Goal: Obtain resource: Download file/media

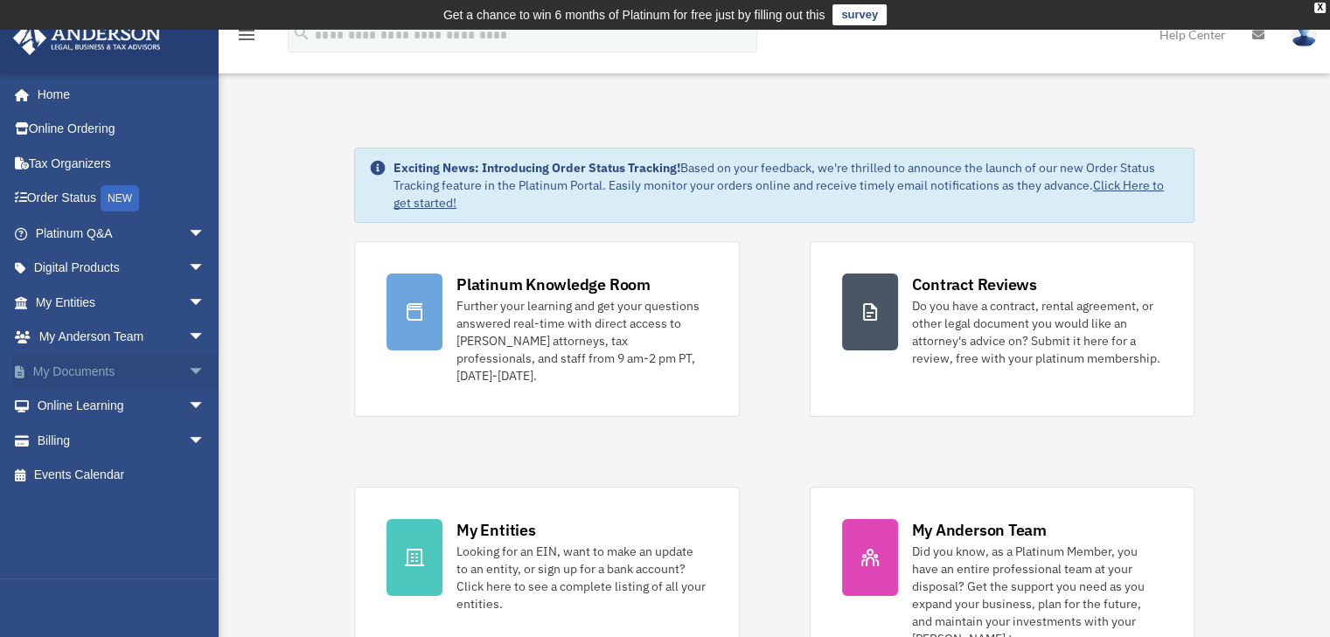
click at [105, 376] on link "My Documents arrow_drop_down" at bounding box center [121, 371] width 219 height 35
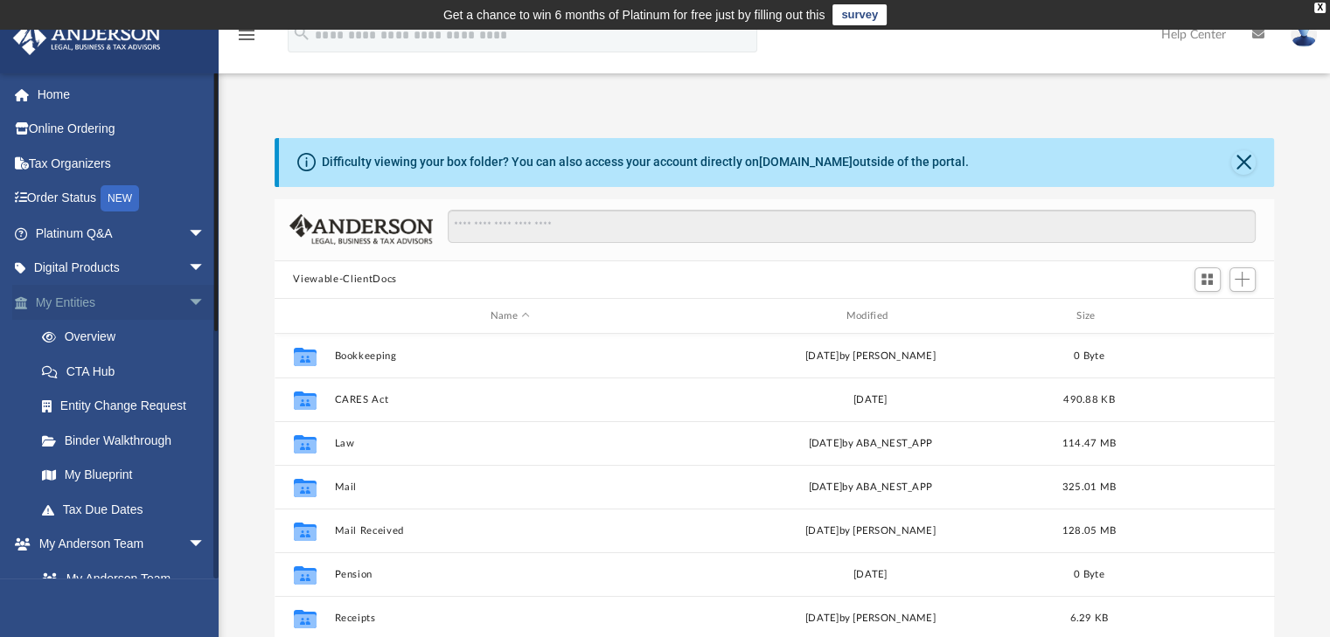
scroll to position [384, 986]
click at [188, 295] on span "arrow_drop_down" at bounding box center [205, 303] width 35 height 36
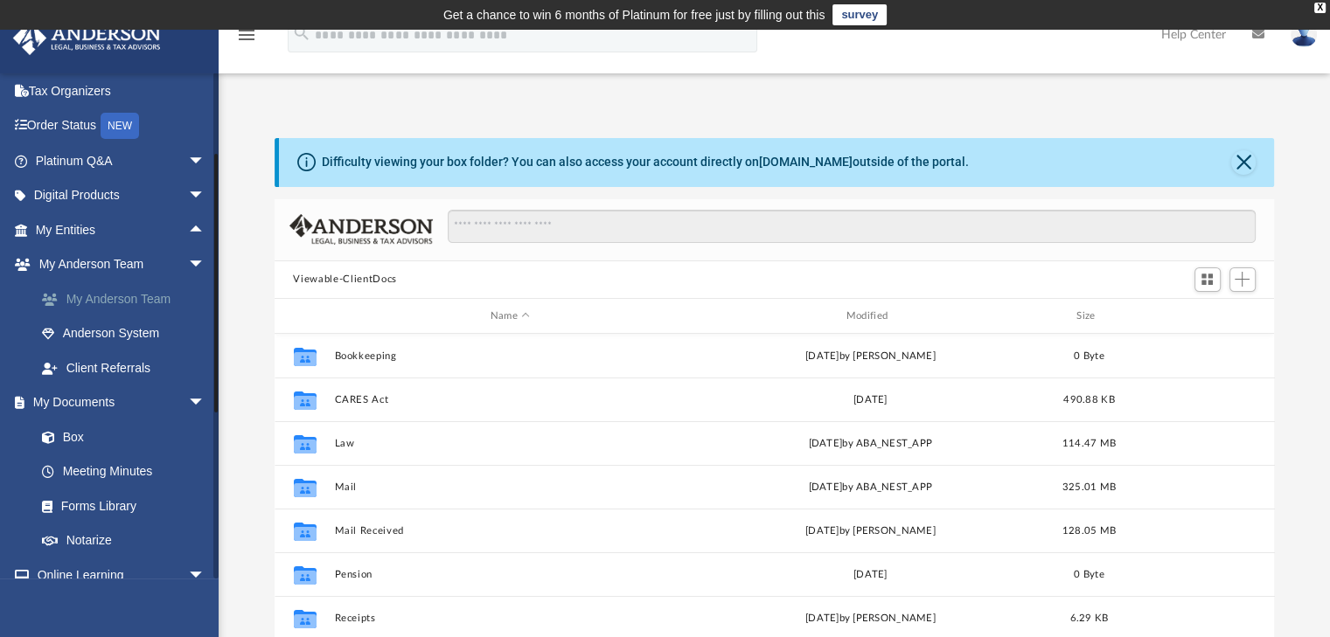
scroll to position [87, 0]
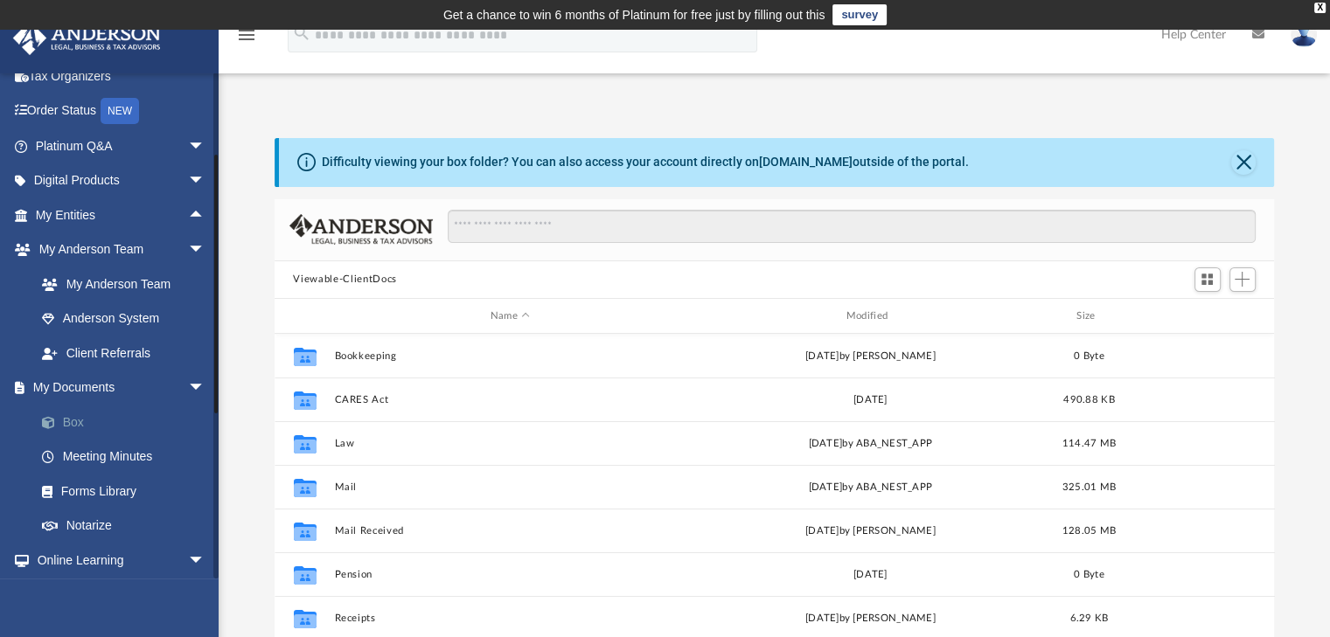
click at [102, 422] on link "Box" at bounding box center [127, 422] width 207 height 35
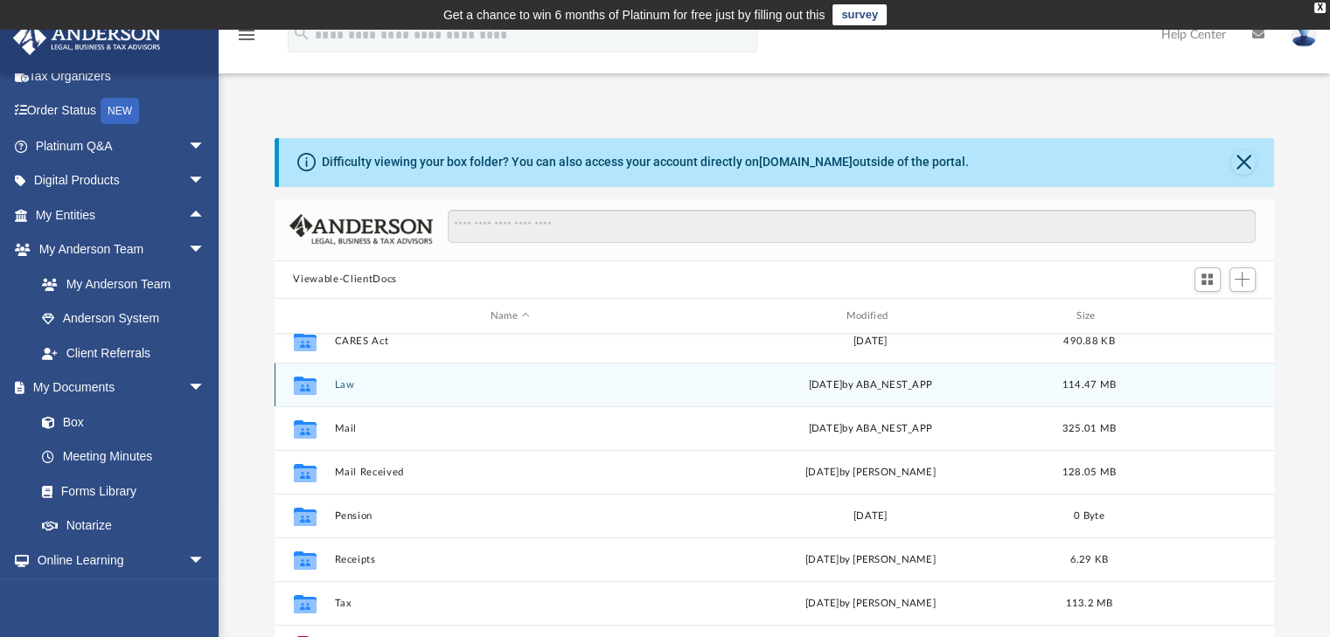
scroll to position [75, 0]
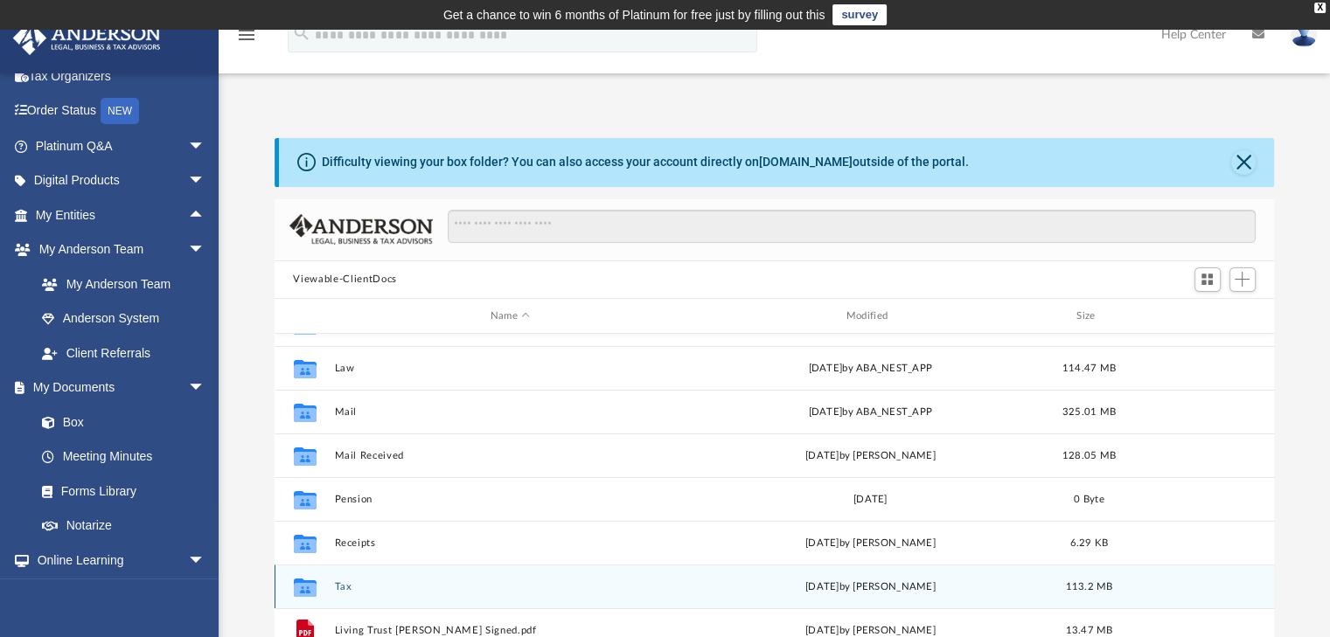
click at [338, 584] on button "Tax" at bounding box center [510, 586] width 352 height 11
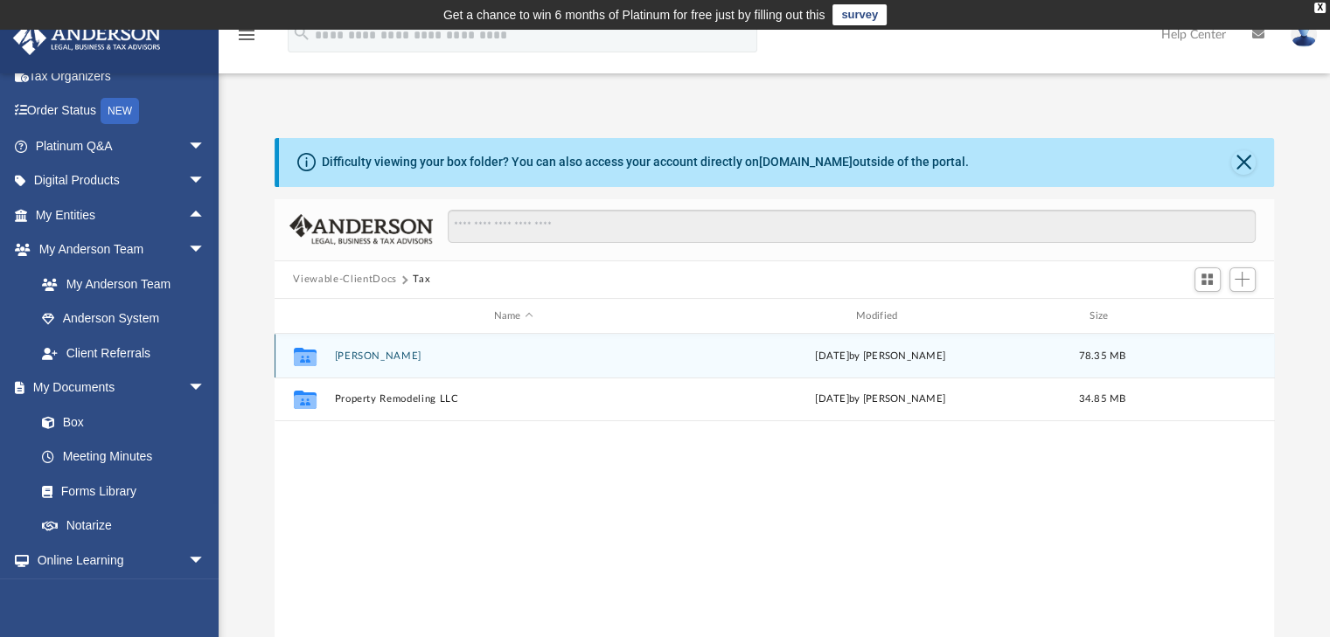
scroll to position [0, 0]
click at [373, 356] on button "Khan, Keisha" at bounding box center [513, 356] width 358 height 11
click at [349, 358] on button "2024" at bounding box center [513, 356] width 358 height 11
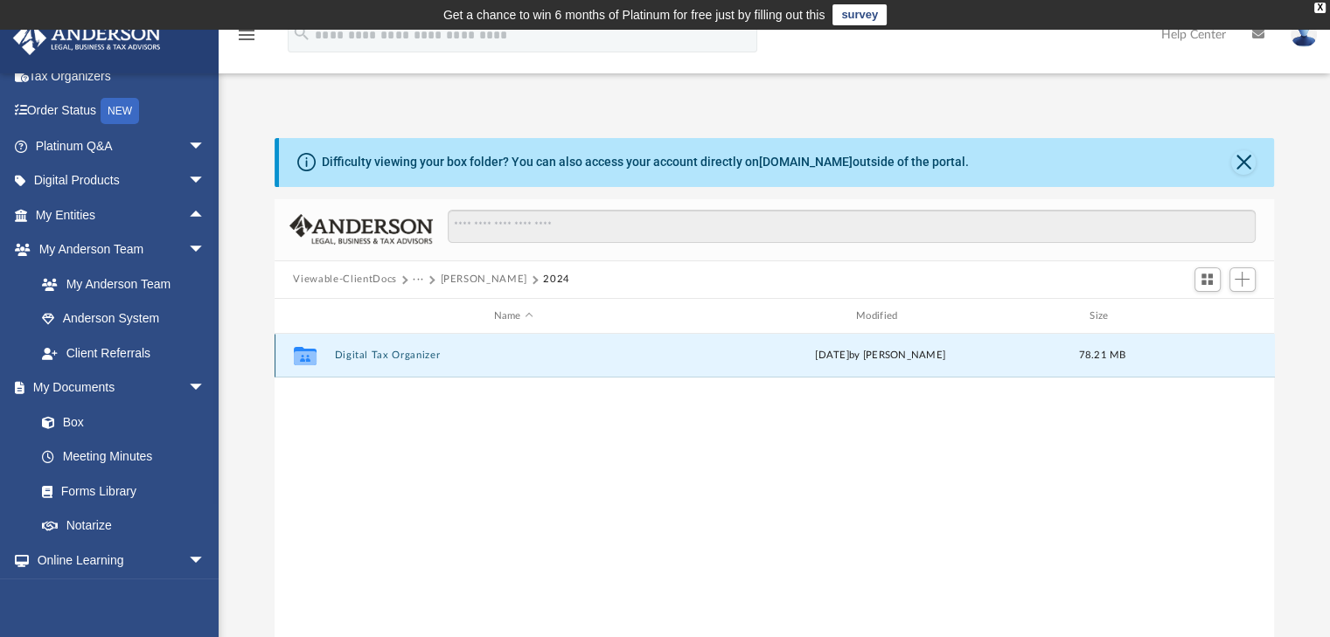
click at [401, 353] on button "Digital Tax Organizer" at bounding box center [513, 356] width 358 height 11
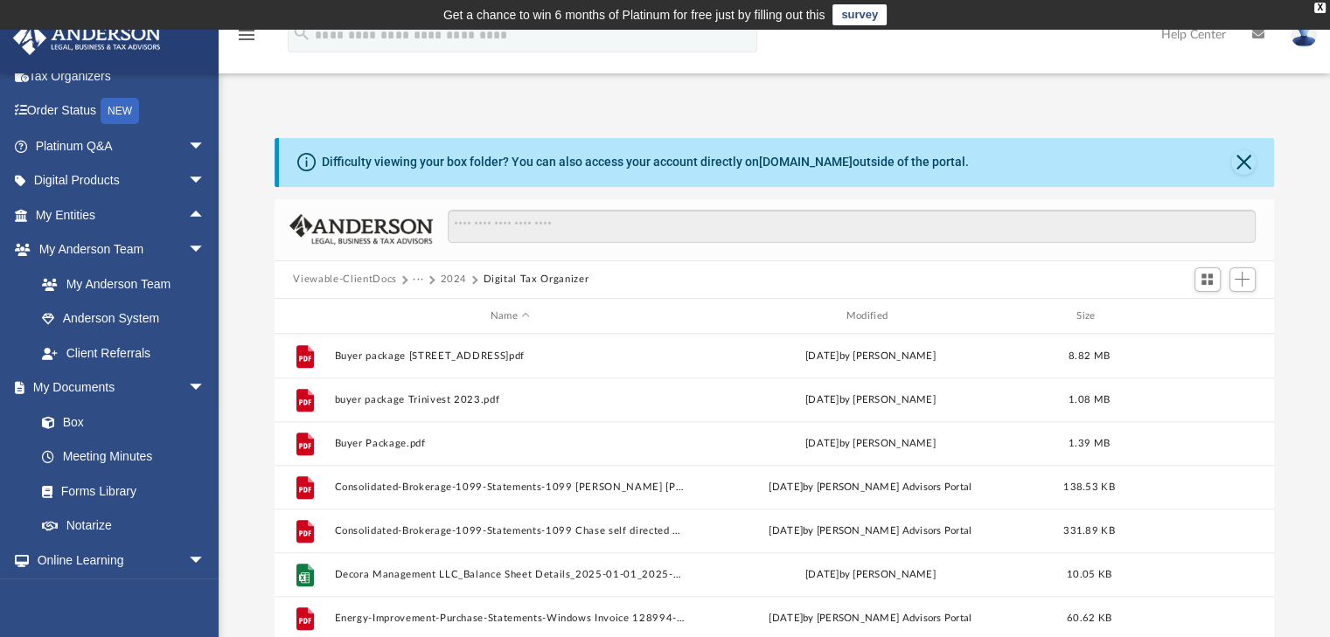
scroll to position [1486, 0]
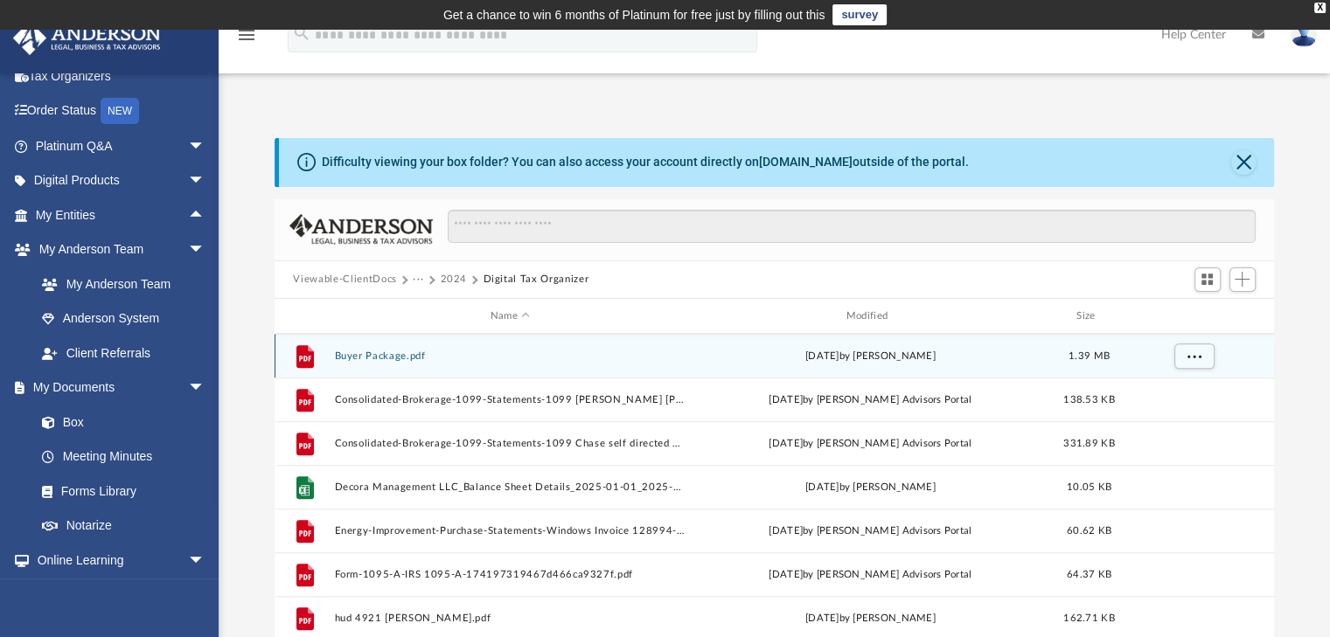
click at [480, 358] on button "Buyer Package.pdf" at bounding box center [510, 356] width 352 height 11
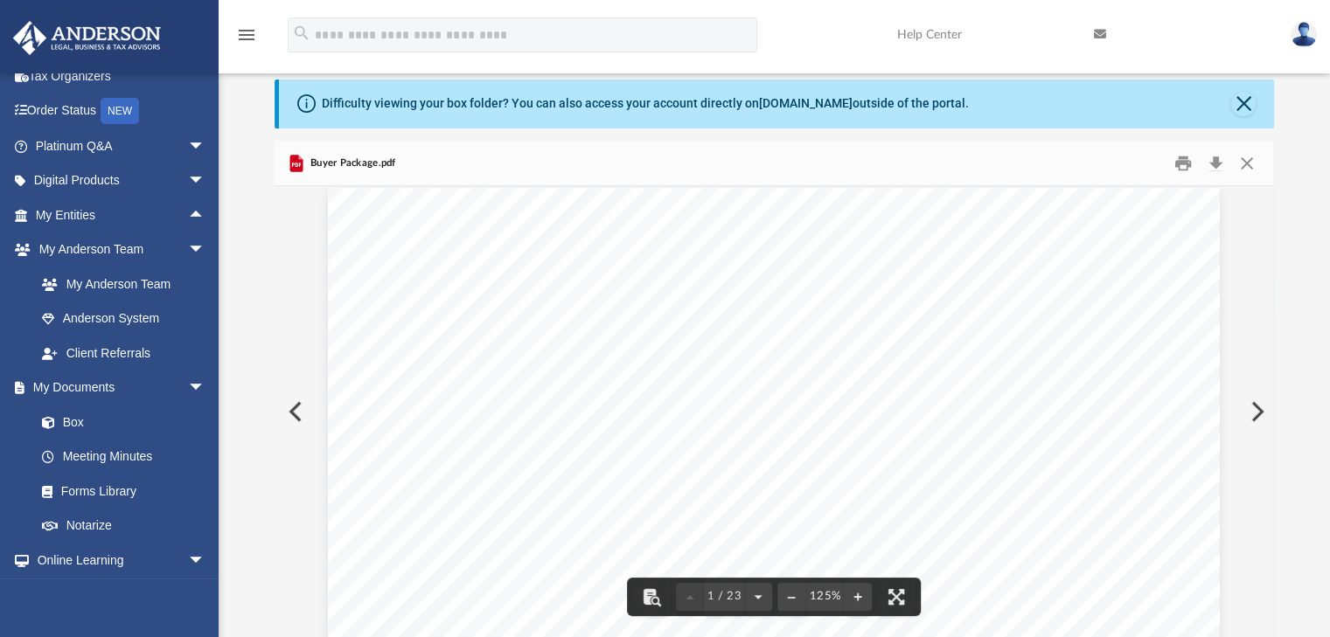
scroll to position [0, 0]
click at [1247, 163] on button "Close" at bounding box center [1246, 162] width 31 height 27
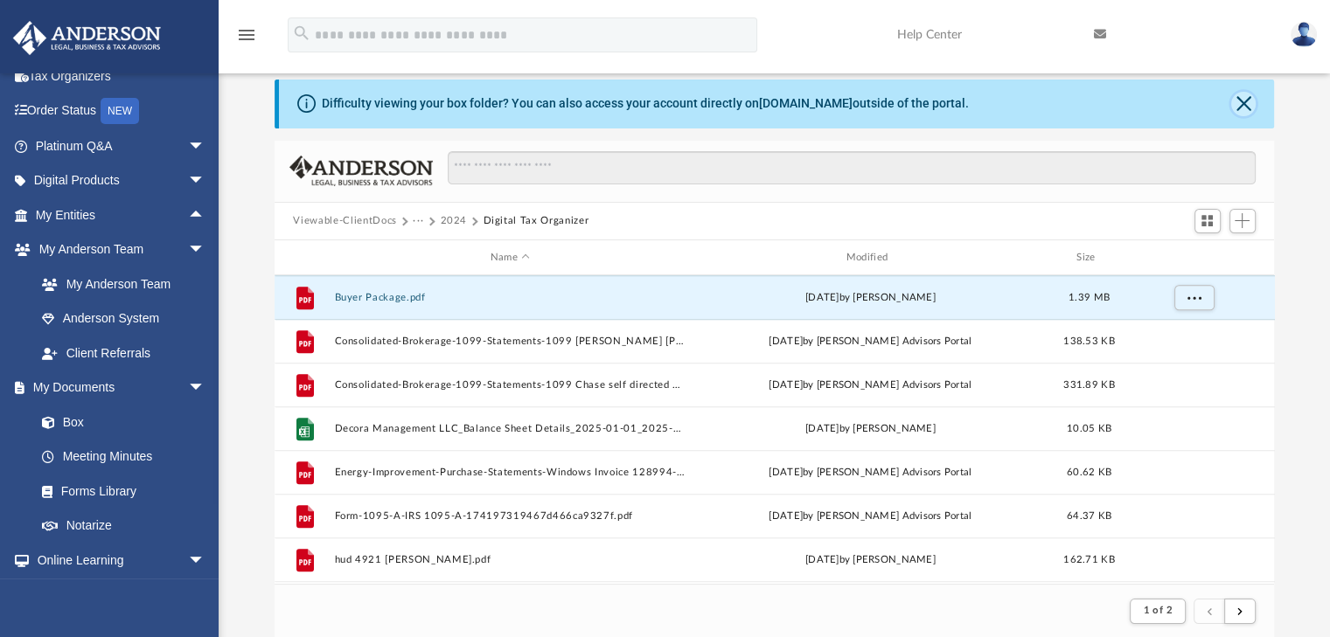
click at [1244, 104] on button "Close" at bounding box center [1243, 104] width 24 height 24
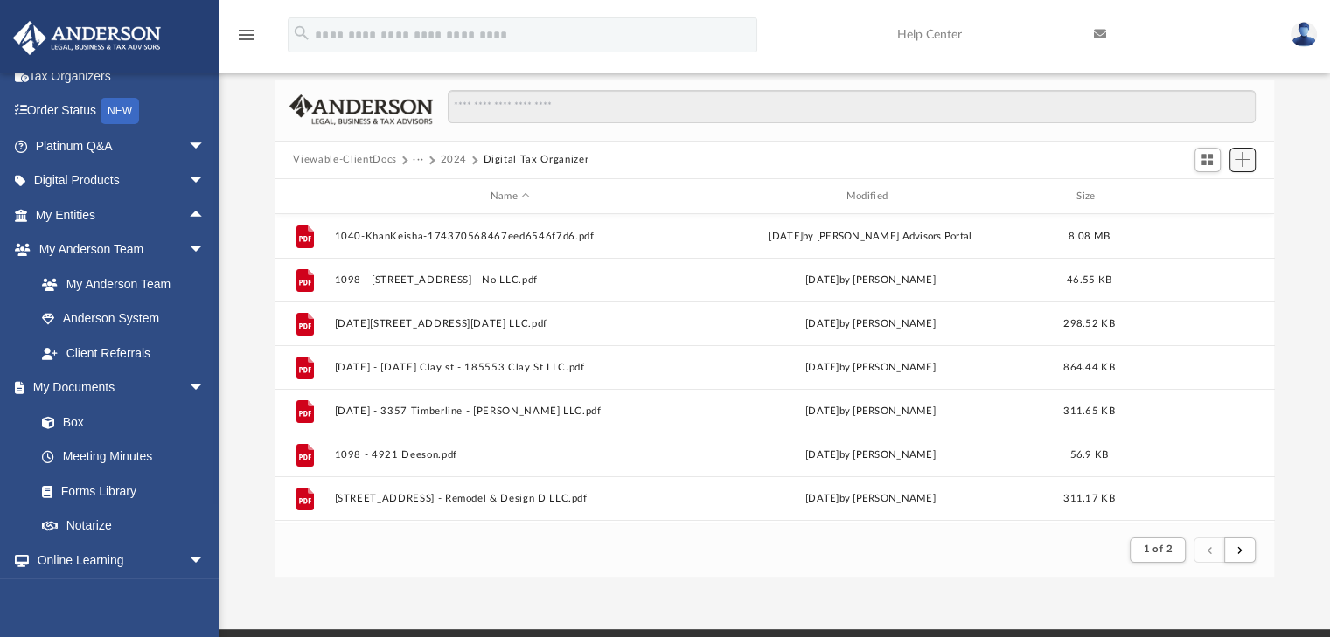
click at [1246, 163] on span "Add" at bounding box center [1241, 159] width 15 height 15
click at [1213, 194] on li "Upload" at bounding box center [1217, 194] width 56 height 18
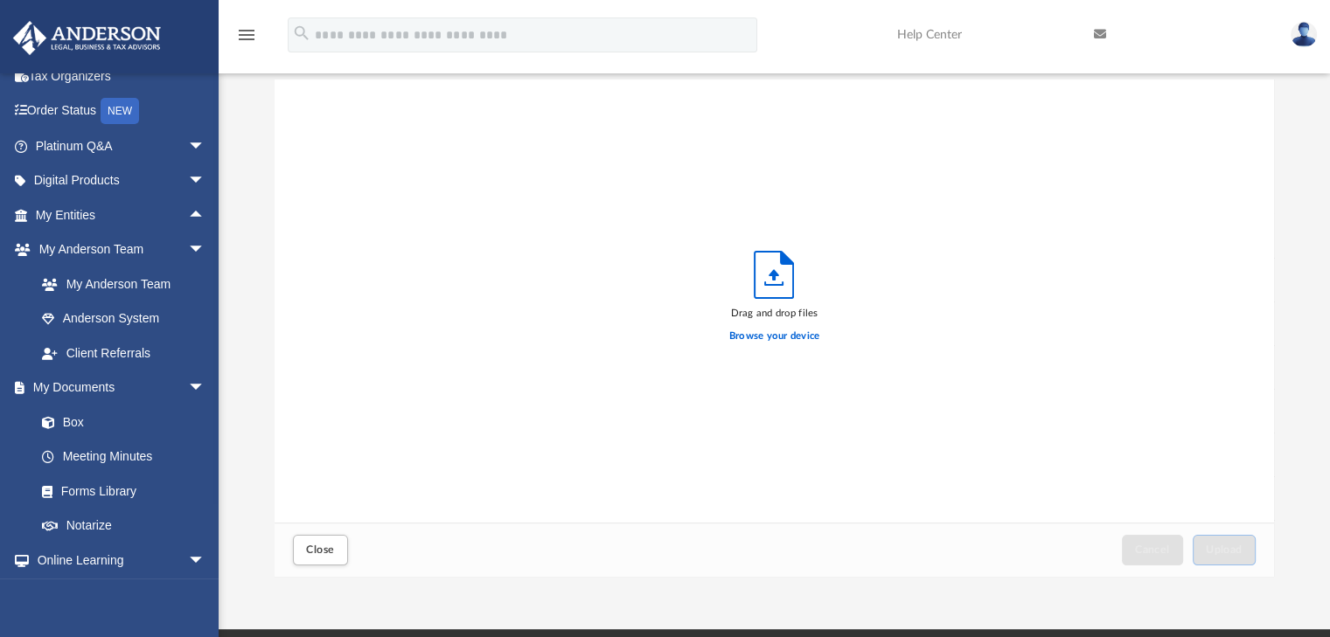
scroll to position [430, 986]
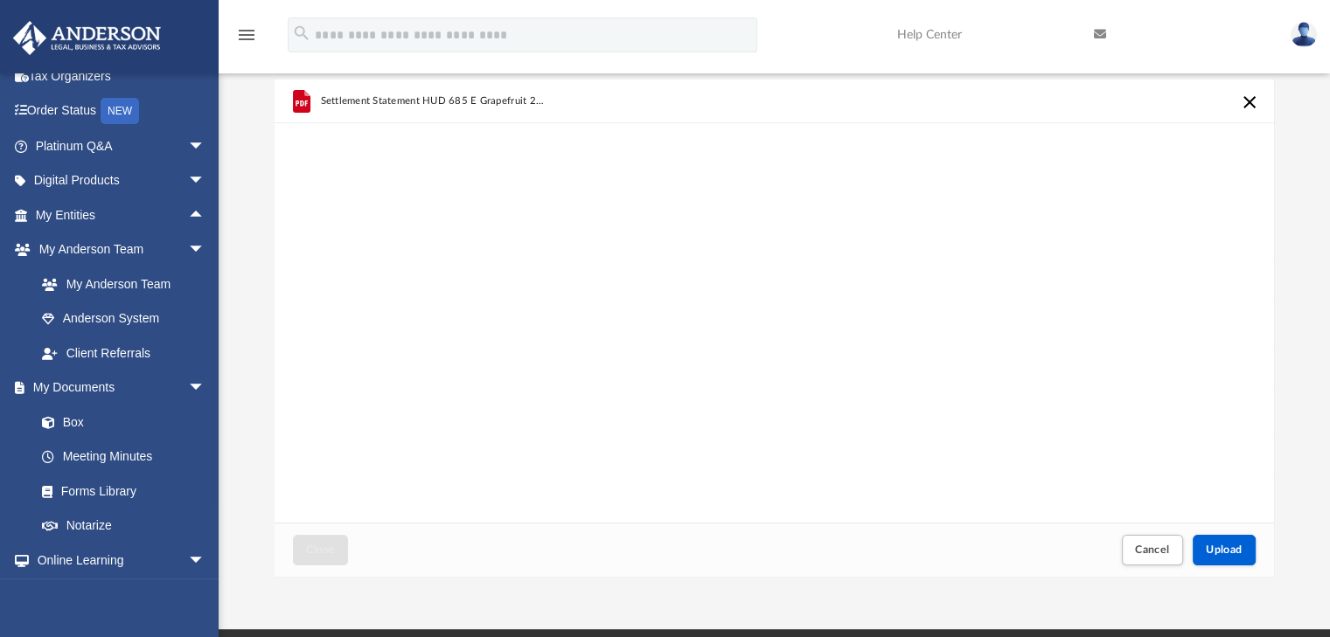
click at [589, 237] on div "Settlement Statement HUD 685 E Grapefruit 2016.pdf" at bounding box center [774, 302] width 1000 height 444
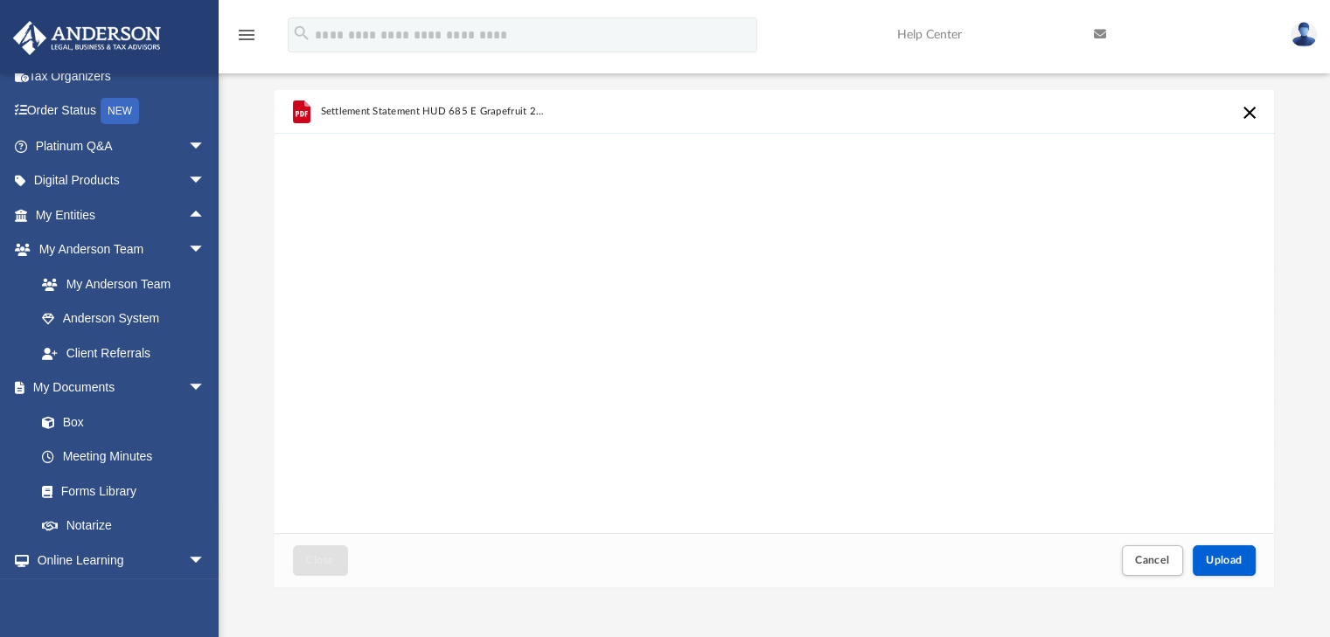
scroll to position [0, 0]
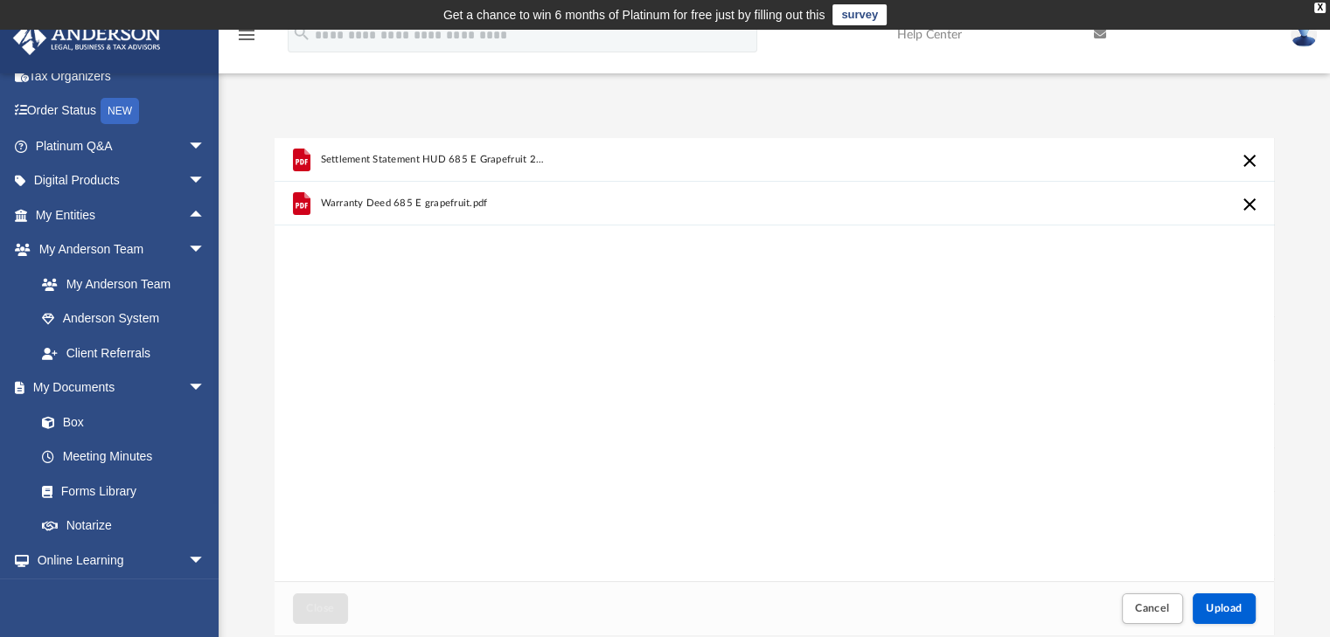
click at [695, 339] on div "Settlement Statement HUD 685 E Grapefruit 2016.pdf Warranty Deed 685 E grapefru…" at bounding box center [774, 360] width 1000 height 444
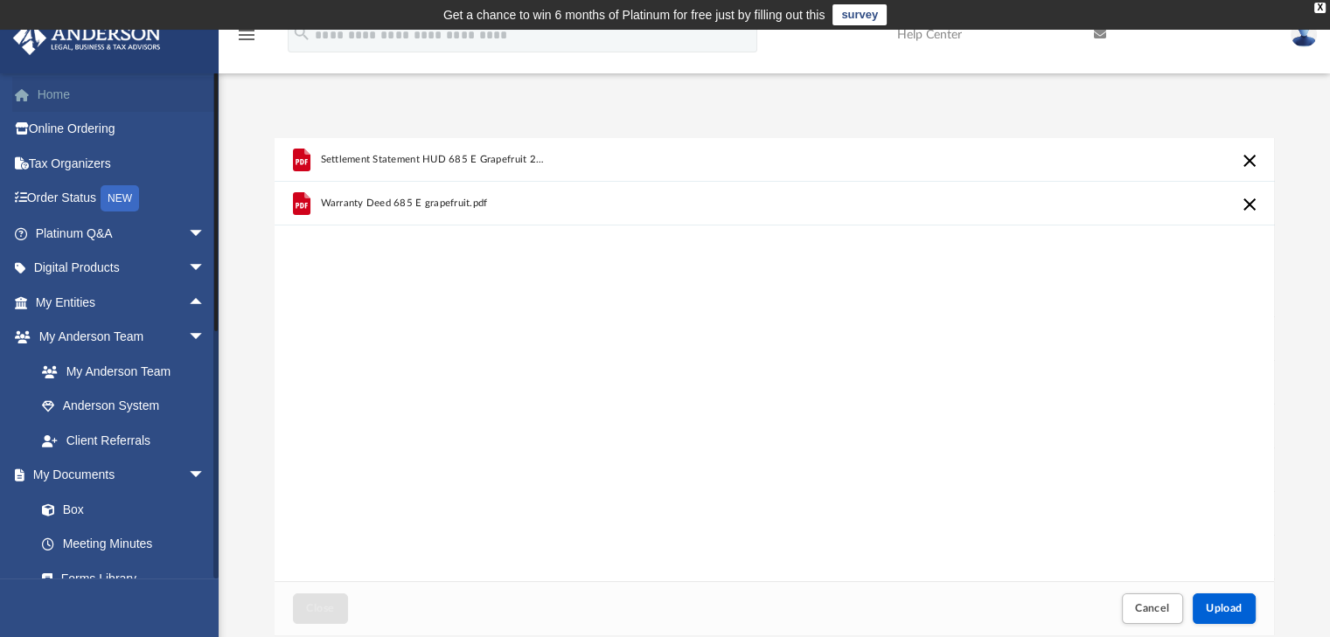
click at [59, 94] on link "Home" at bounding box center [121, 94] width 219 height 35
